Goal: Use online tool/utility: Utilize a website feature to perform a specific function

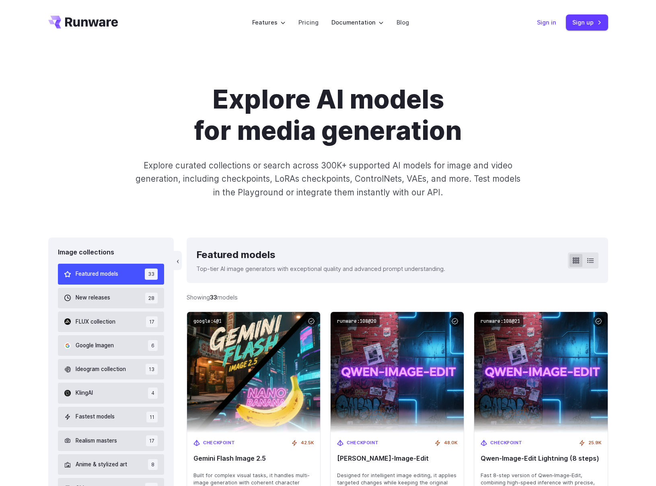
click at [545, 24] on link "Sign in" at bounding box center [546, 22] width 19 height 9
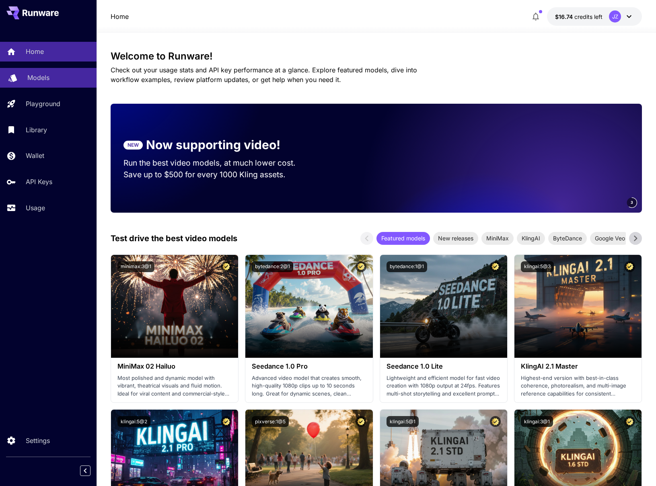
click at [53, 78] on div "Models" at bounding box center [58, 78] width 63 height 10
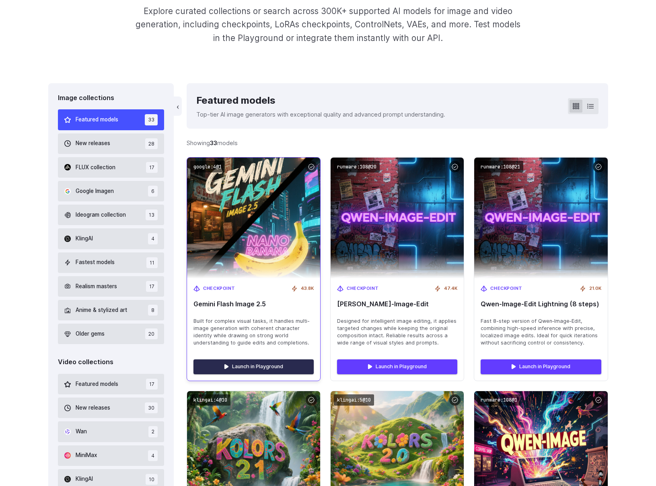
scroll to position [162, 0]
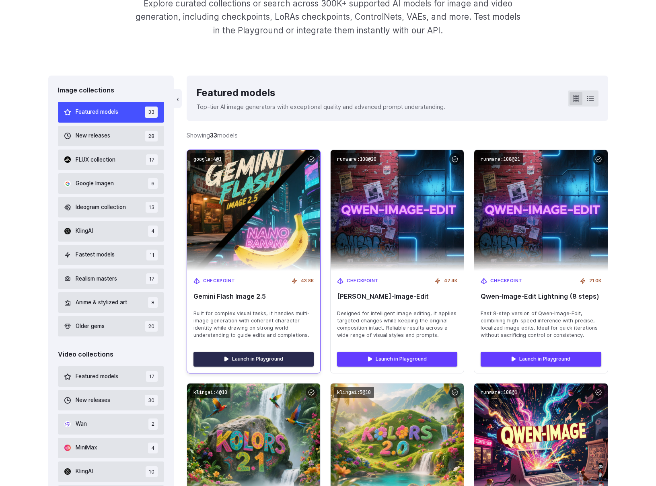
click at [258, 362] on link "Launch in Playground" at bounding box center [253, 359] width 120 height 14
